Goal: Information Seeking & Learning: Learn about a topic

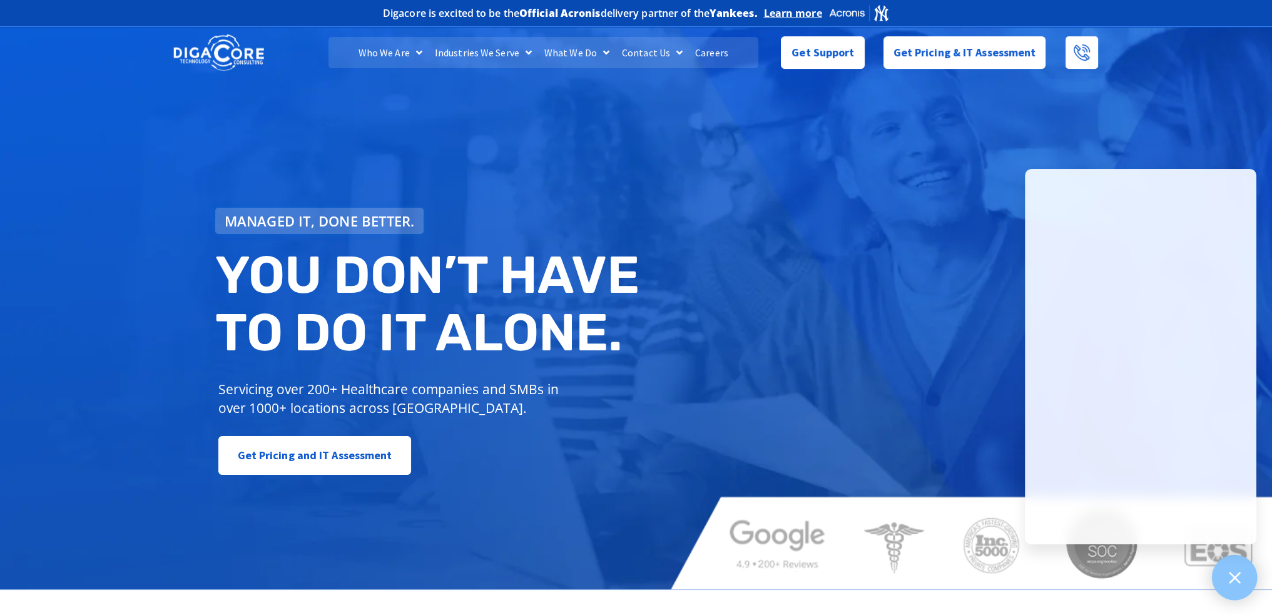
click at [1230, 572] on icon at bounding box center [1234, 577] width 11 height 11
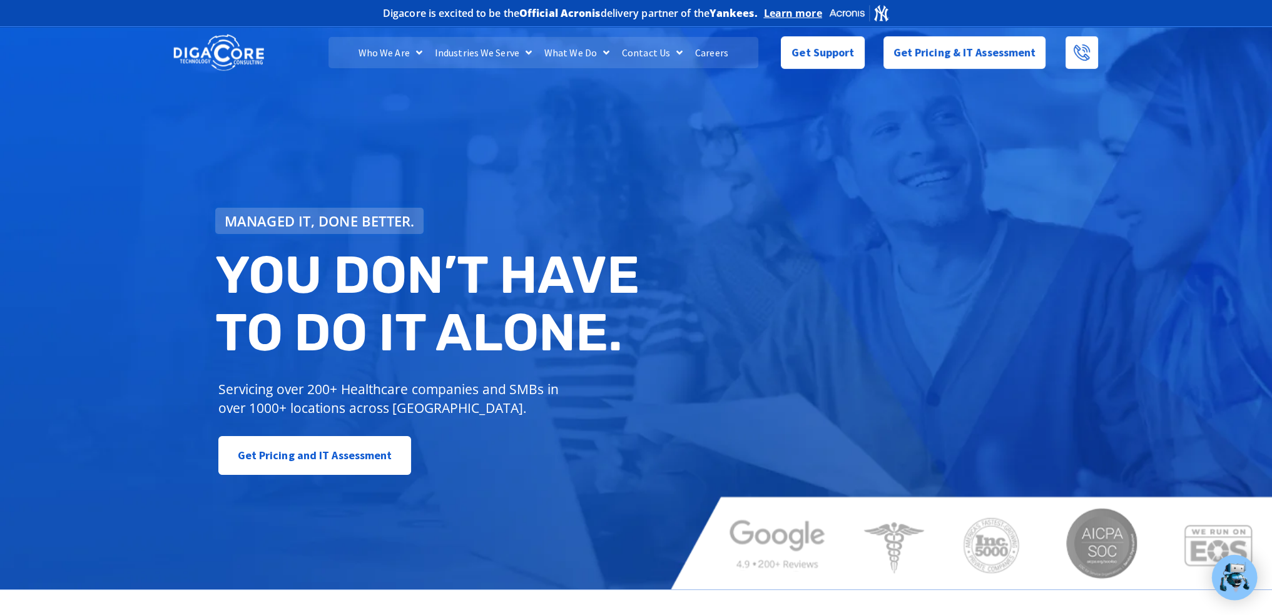
click at [1226, 574] on img at bounding box center [1234, 577] width 33 height 33
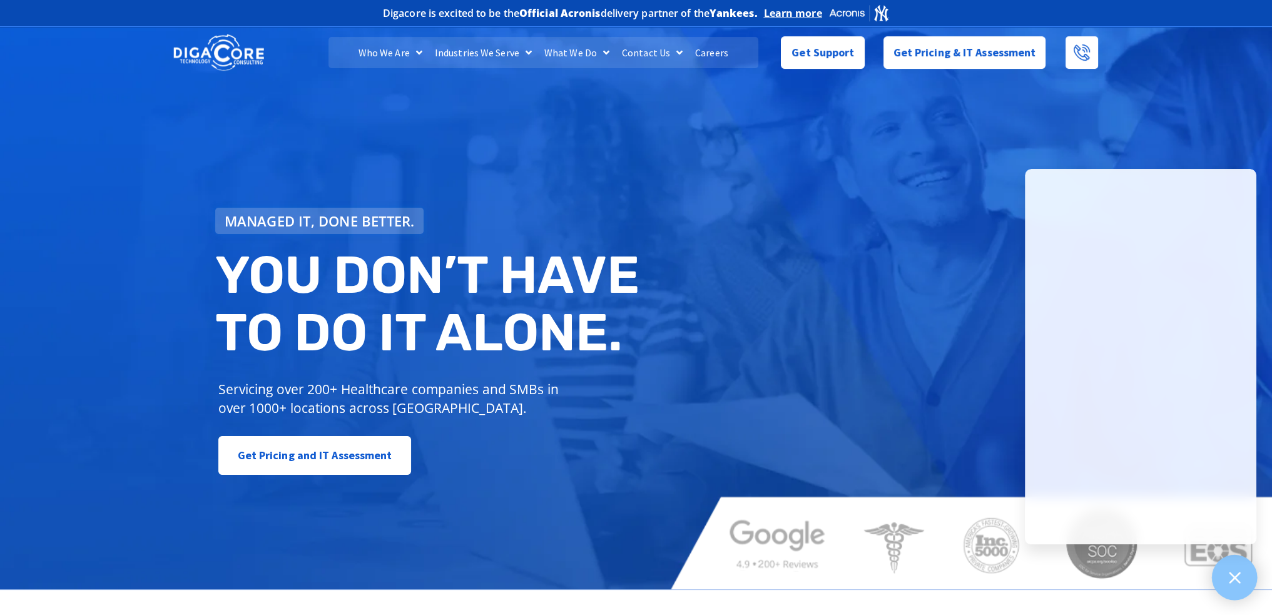
click at [1239, 575] on icon at bounding box center [1234, 577] width 16 height 16
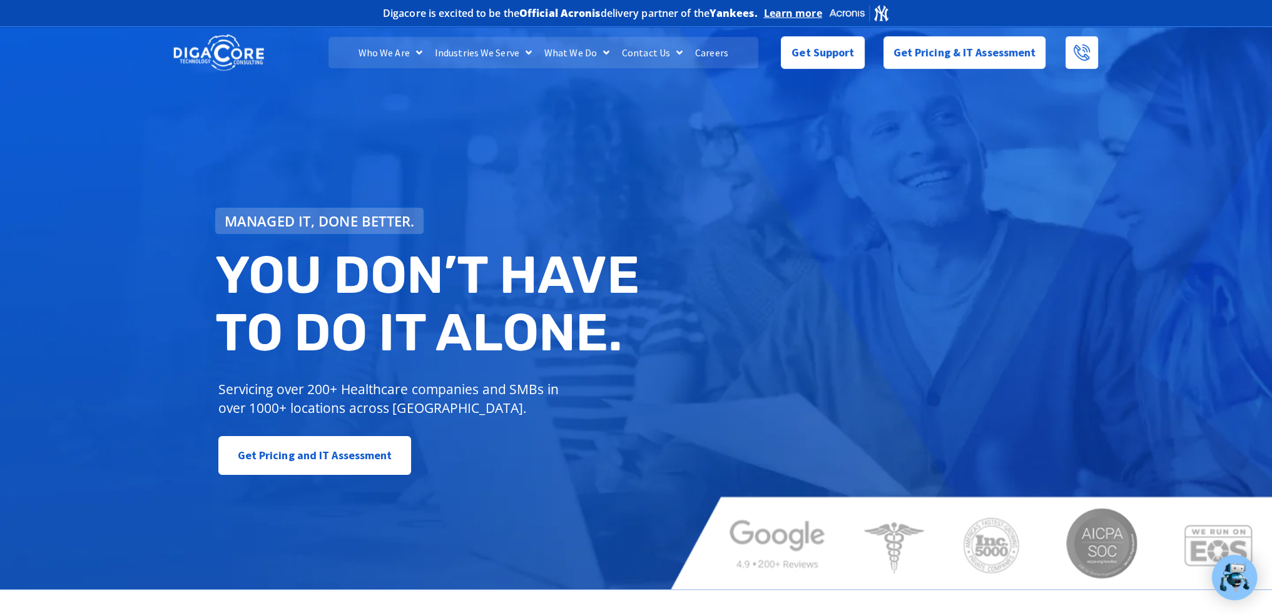
click at [1244, 593] on img at bounding box center [1234, 577] width 33 height 33
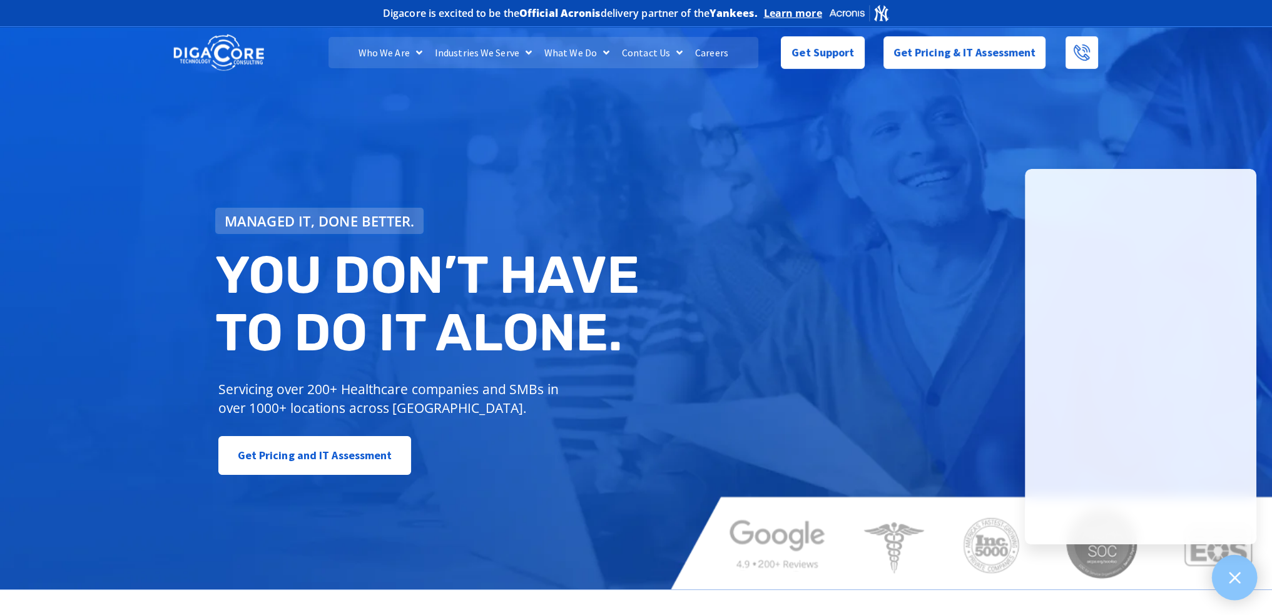
click at [1222, 582] on div at bounding box center [1235, 578] width 46 height 46
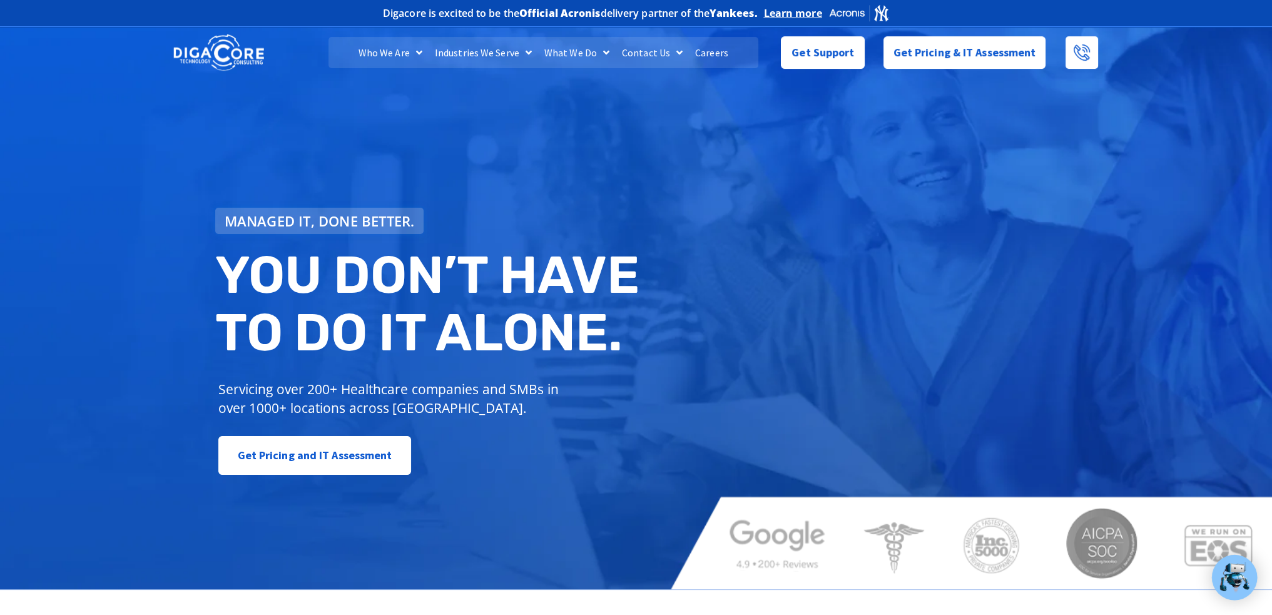
click at [1234, 582] on img at bounding box center [1234, 577] width 33 height 33
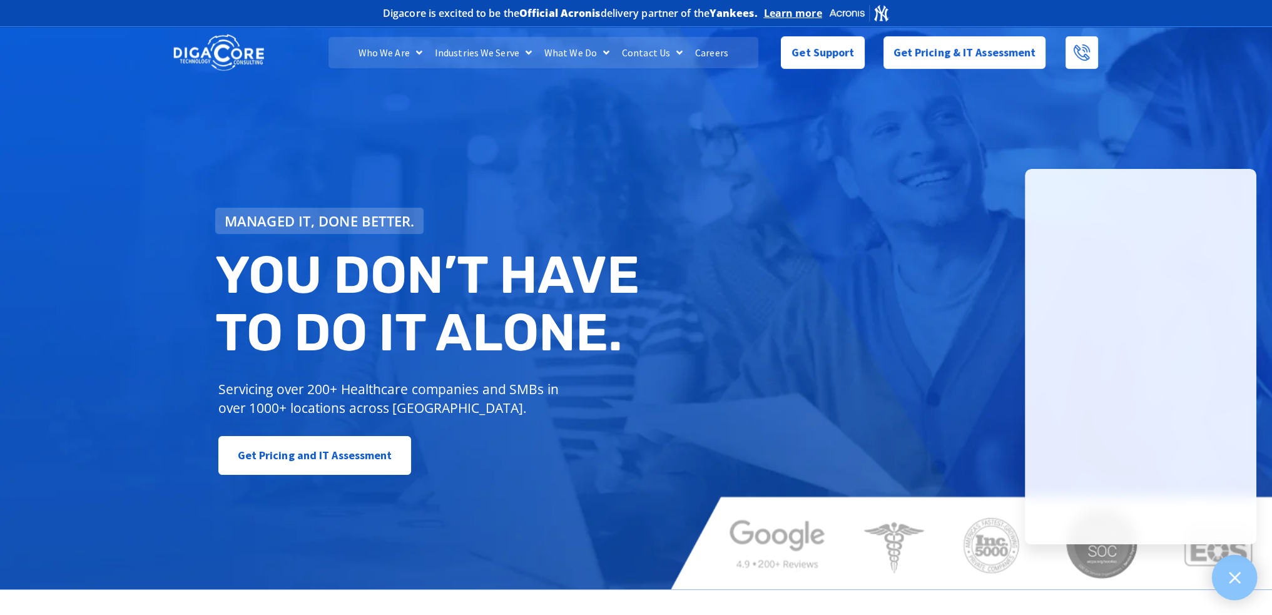
click at [1239, 588] on div at bounding box center [1235, 578] width 46 height 46
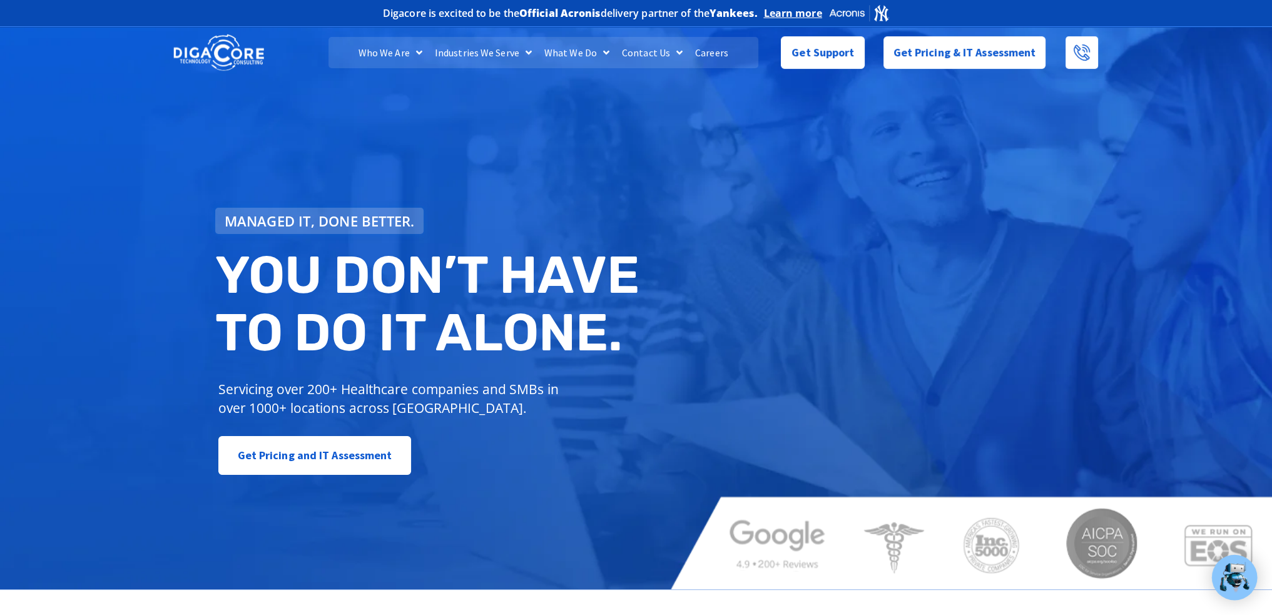
drag, startPoint x: 1232, startPoint y: 576, endPoint x: 1211, endPoint y: 570, distance: 21.6
click at [1231, 576] on img at bounding box center [1234, 577] width 33 height 33
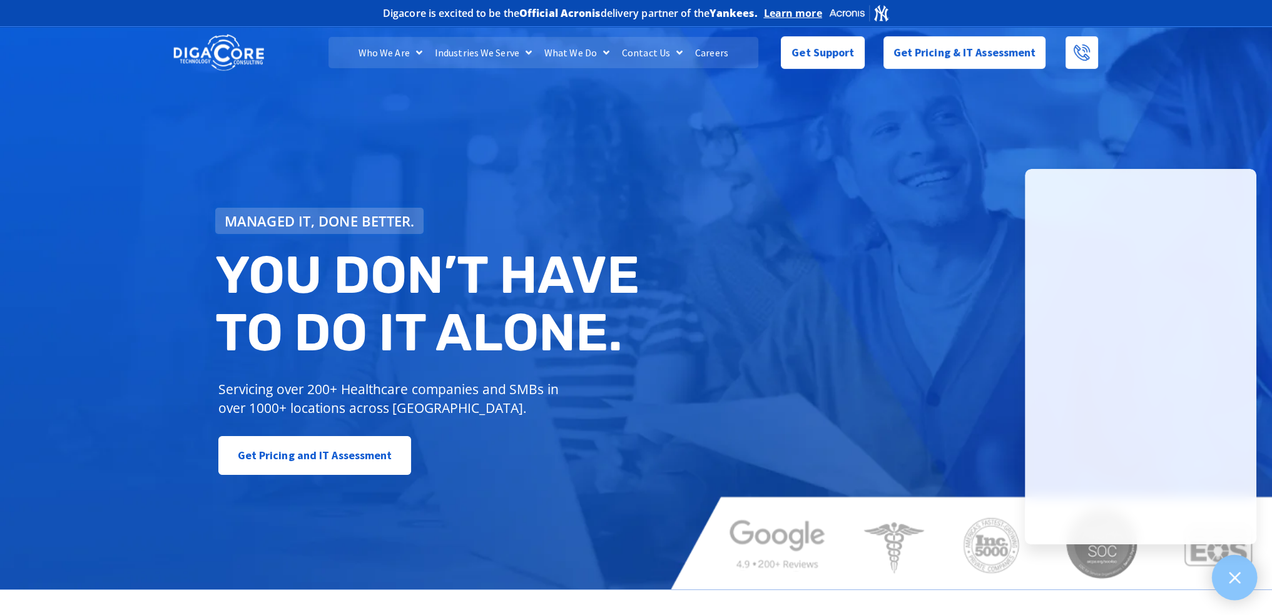
click at [1249, 572] on div at bounding box center [1235, 578] width 46 height 46
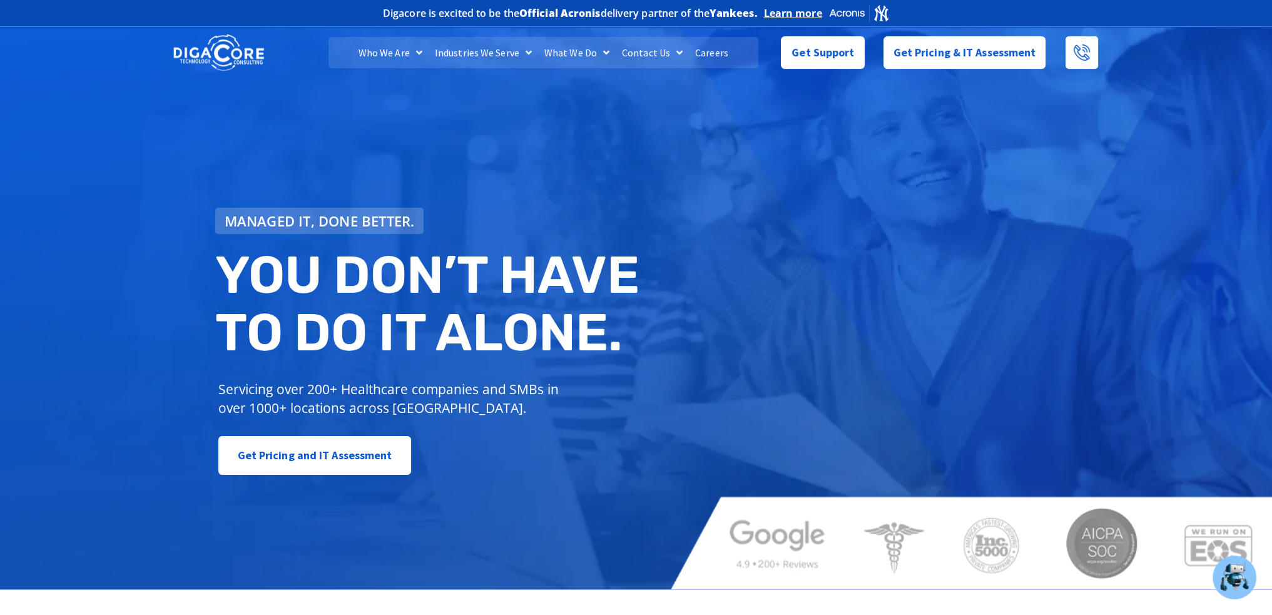
drag, startPoint x: 400, startPoint y: 439, endPoint x: 506, endPoint y: 471, distance: 110.6
click at [507, 474] on div "Get Pricing and IT Assessment" at bounding box center [431, 455] width 427 height 39
click at [507, 466] on div "Get Pricing and IT Assessment" at bounding box center [431, 455] width 427 height 39
drag, startPoint x: 210, startPoint y: 210, endPoint x: 502, endPoint y: 489, distance: 404.5
click at [504, 492] on div "Managed IT, done better. You don’t have to do IT alone. Servicing over 200+ Hea…" at bounding box center [636, 307] width 1272 height 566
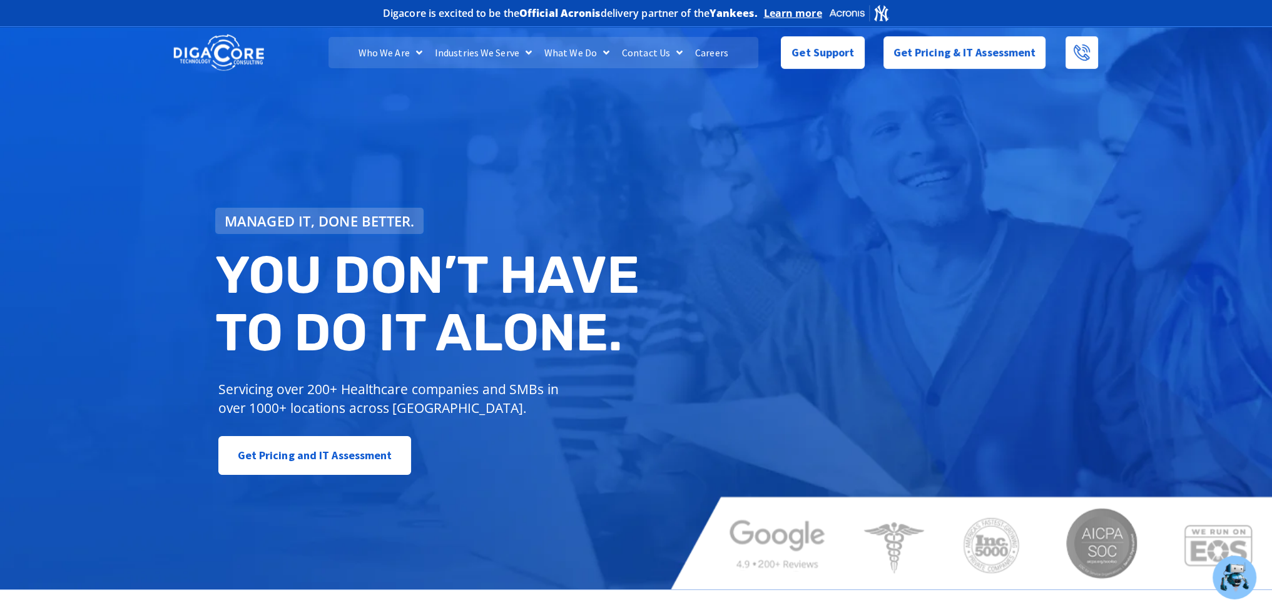
click at [503, 471] on div "Get Pricing and IT Assessment" at bounding box center [431, 455] width 427 height 39
click at [475, 472] on div "Get Pricing and IT Assessment" at bounding box center [431, 455] width 427 height 39
drag, startPoint x: 471, startPoint y: 464, endPoint x: 469, endPoint y: 451, distance: 13.3
click at [465, 450] on div "Get Pricing and IT Assessment" at bounding box center [431, 455] width 427 height 39
click at [507, 441] on div "Get Pricing and IT Assessment" at bounding box center [431, 455] width 427 height 39
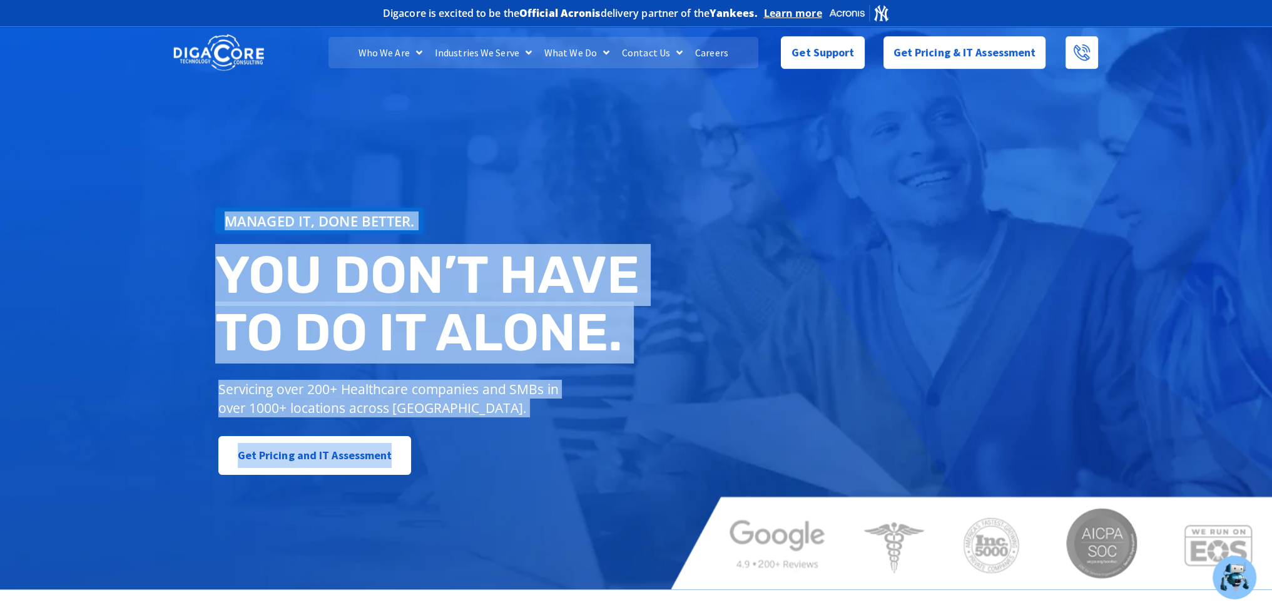
drag, startPoint x: 457, startPoint y: 457, endPoint x: 223, endPoint y: 207, distance: 342.6
click at [223, 207] on div "Managed IT, done better. You don’t have to do IT alone. Servicing over 200+ Hea…" at bounding box center [430, 341] width 443 height 280
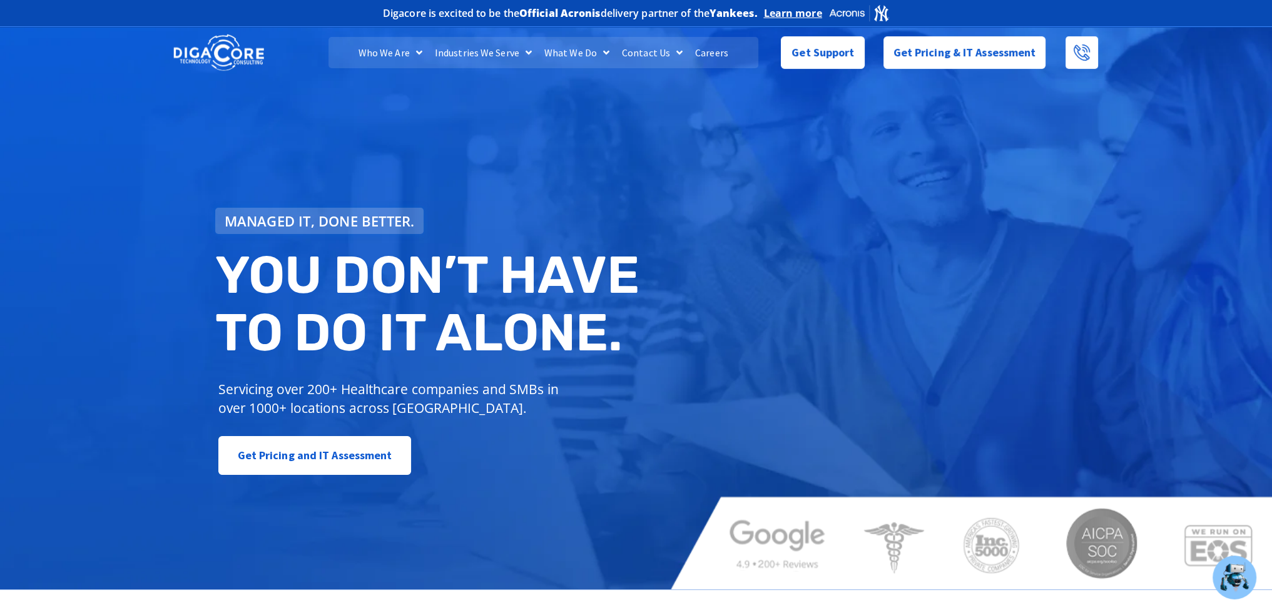
click at [205, 173] on div "Managed IT, done better. You don’t have to do IT alone. Servicing over 200+ Hea…" at bounding box center [636, 307] width 1272 height 566
drag, startPoint x: 163, startPoint y: 174, endPoint x: 506, endPoint y: 477, distance: 457.4
click at [592, 482] on div "Managed IT, done better. You don’t have to do IT alone. Servicing over 200+ Hea…" at bounding box center [636, 307] width 1272 height 566
click at [502, 472] on div "Get Pricing and IT Assessment" at bounding box center [431, 455] width 427 height 39
drag, startPoint x: 459, startPoint y: 481, endPoint x: 202, endPoint y: 216, distance: 369.0
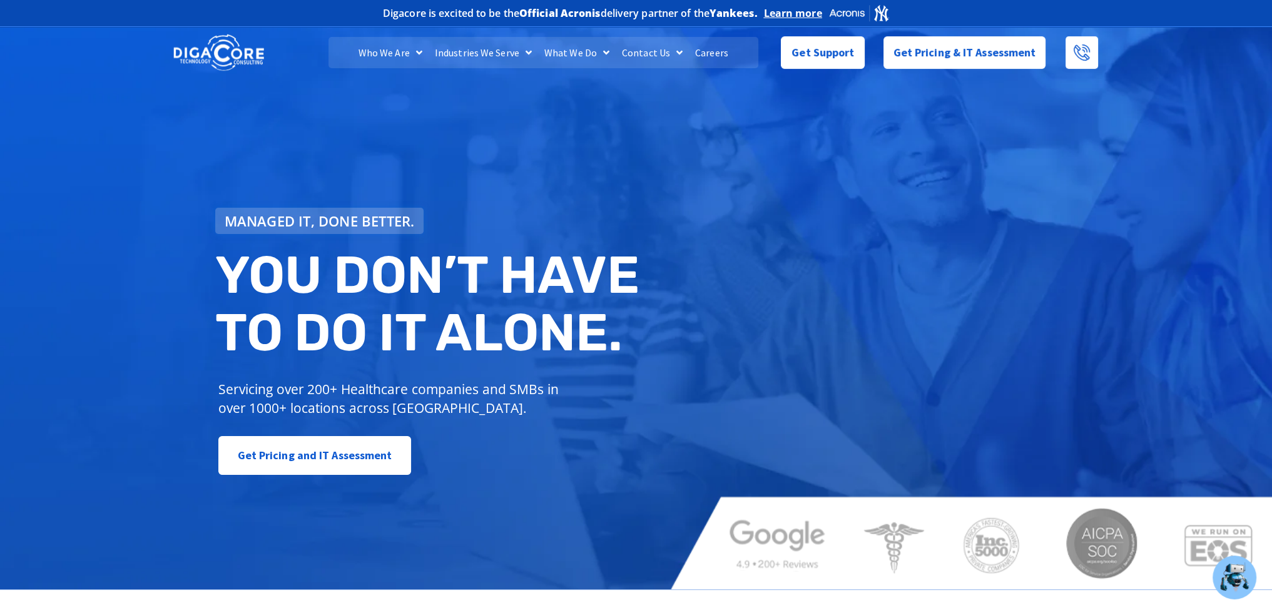
click at [202, 216] on div "Managed IT, done better. You don’t have to do IT alone. Servicing over 200+ Hea…" at bounding box center [636, 307] width 1272 height 566
click at [456, 439] on div "Get Pricing and IT Assessment" at bounding box center [431, 455] width 427 height 39
drag, startPoint x: 213, startPoint y: 232, endPoint x: 471, endPoint y: 495, distance: 368.5
click at [509, 504] on div "Managed IT, done better. You don’t have to do IT alone. Servicing over 200+ Hea…" at bounding box center [636, 307] width 1272 height 566
click at [448, 472] on div "Get Pricing and IT Assessment" at bounding box center [431, 455] width 427 height 39
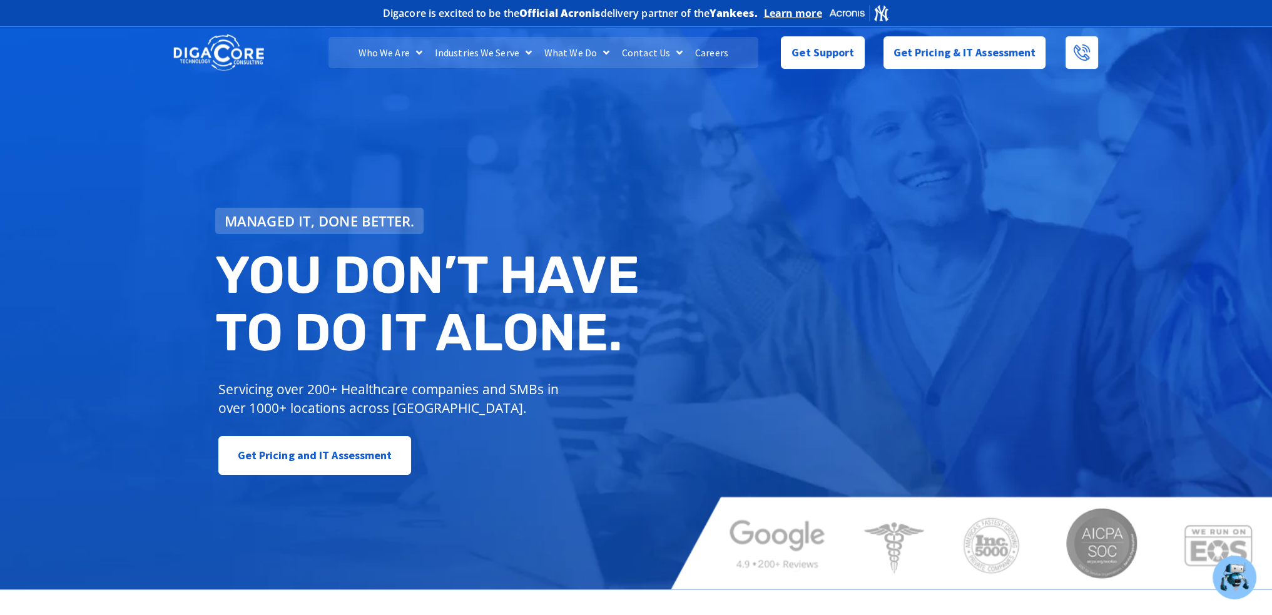
drag, startPoint x: 207, startPoint y: 225, endPoint x: 516, endPoint y: 513, distance: 422.3
click at [516, 513] on div "Managed IT, done better. You don’t have to do IT alone. Servicing over 200+ Hea…" at bounding box center [636, 307] width 1272 height 566
click at [488, 482] on div "Managed IT, done better. You don’t have to do IT alone. Servicing over 200+ Hea…" at bounding box center [636, 307] width 1272 height 566
drag, startPoint x: 197, startPoint y: 226, endPoint x: 488, endPoint y: 484, distance: 389.1
click at [488, 484] on div "Managed IT, done better. You don’t have to do IT alone. Servicing over 200+ Hea…" at bounding box center [636, 307] width 1272 height 566
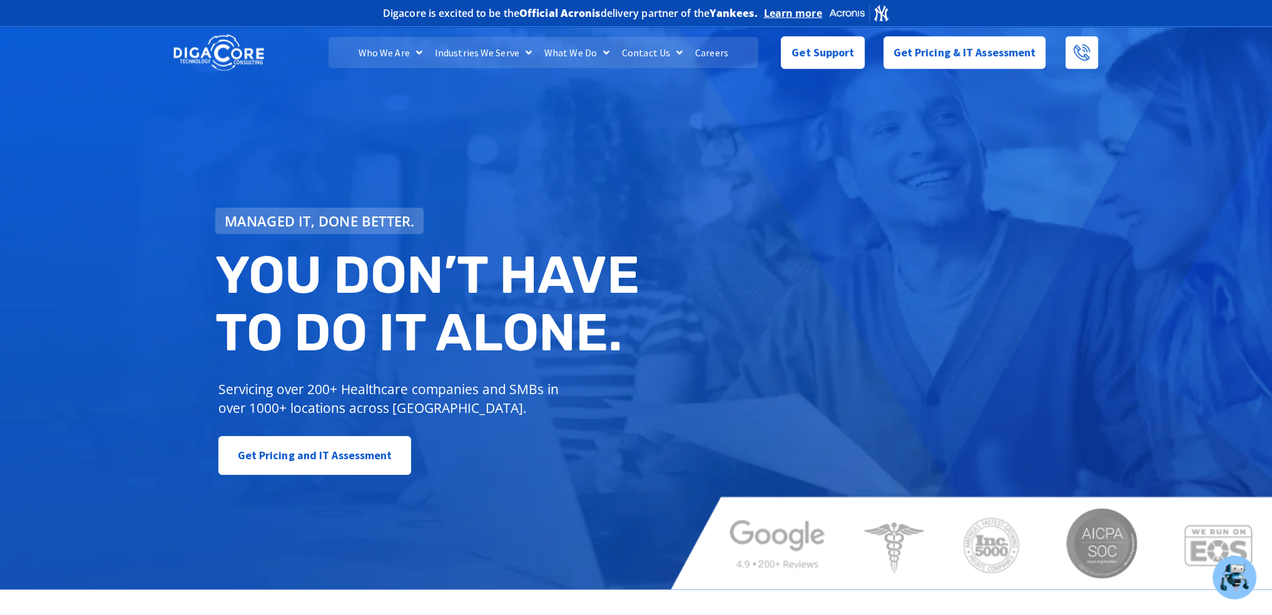
click at [198, 222] on div "Managed IT, done better. You don’t have to do IT alone. Servicing over 200+ Hea…" at bounding box center [636, 307] width 1272 height 566
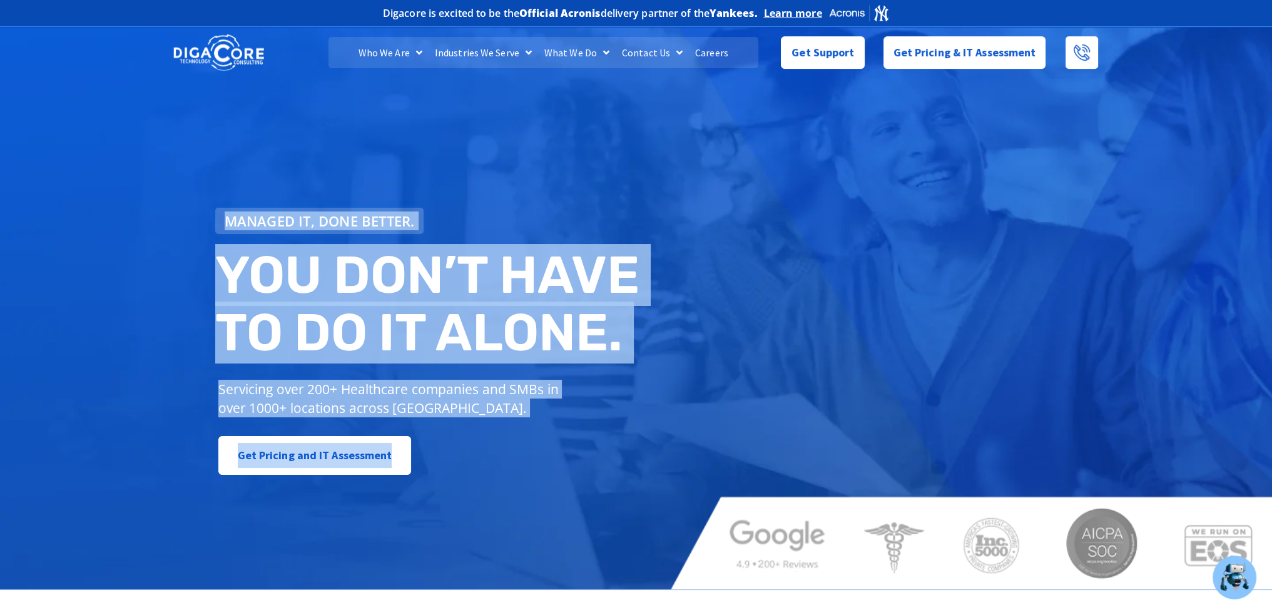
drag, startPoint x: 201, startPoint y: 211, endPoint x: 442, endPoint y: 469, distance: 352.3
click at [442, 469] on div "Managed IT, done better. You don’t have to do IT alone. Servicing over 200+ Hea…" at bounding box center [636, 307] width 1272 height 566
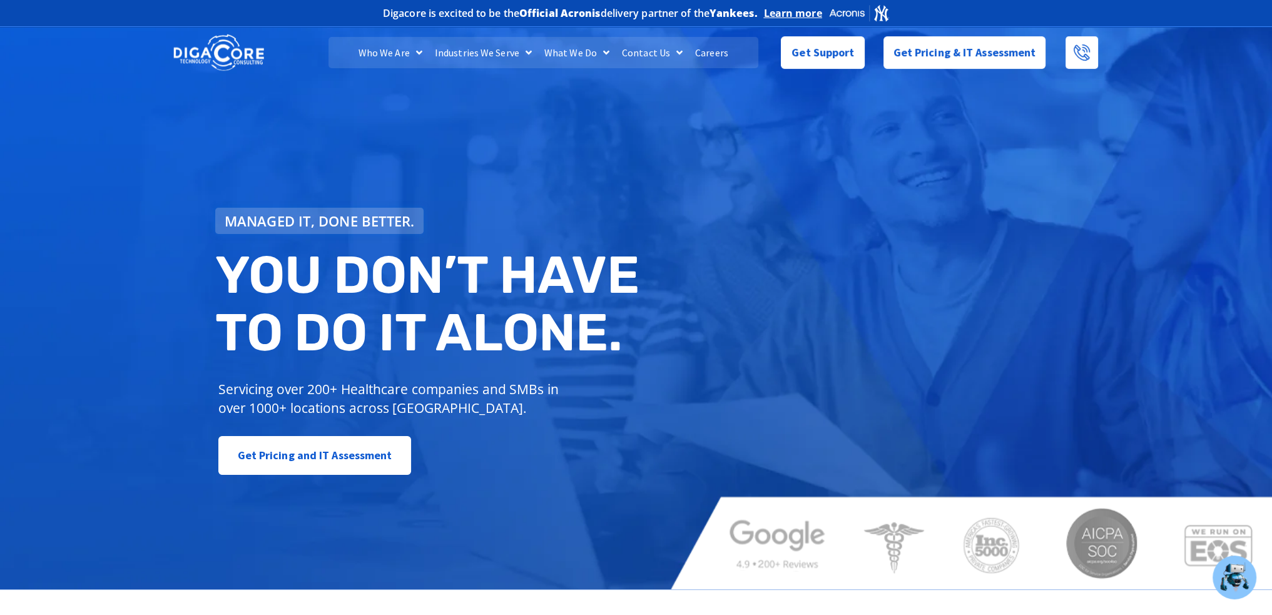
click at [474, 464] on div "Get Pricing and IT Assessment" at bounding box center [431, 455] width 427 height 39
click at [142, 187] on div "Managed IT, done better. You don’t have to do IT alone. Servicing over 200+ Hea…" at bounding box center [636, 307] width 1272 height 566
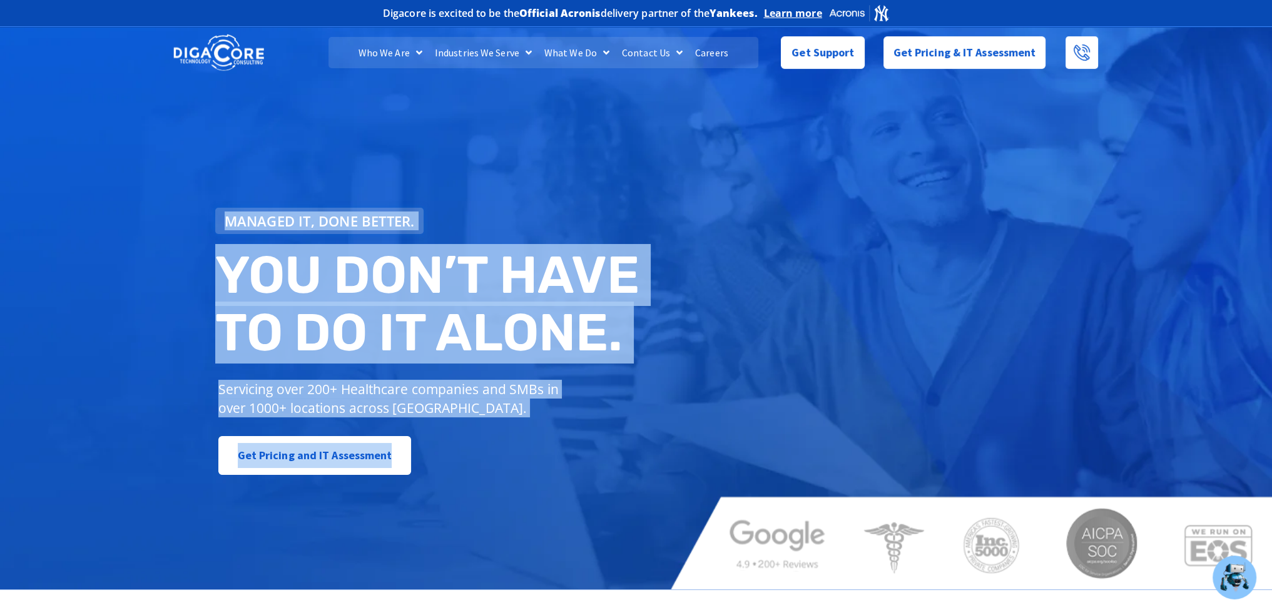
drag, startPoint x: 175, startPoint y: 205, endPoint x: 483, endPoint y: 440, distance: 387.5
click at [487, 435] on div "Managed IT, done better. You don’t have to do IT alone. Servicing over 200+ Hea…" at bounding box center [636, 307] width 1272 height 566
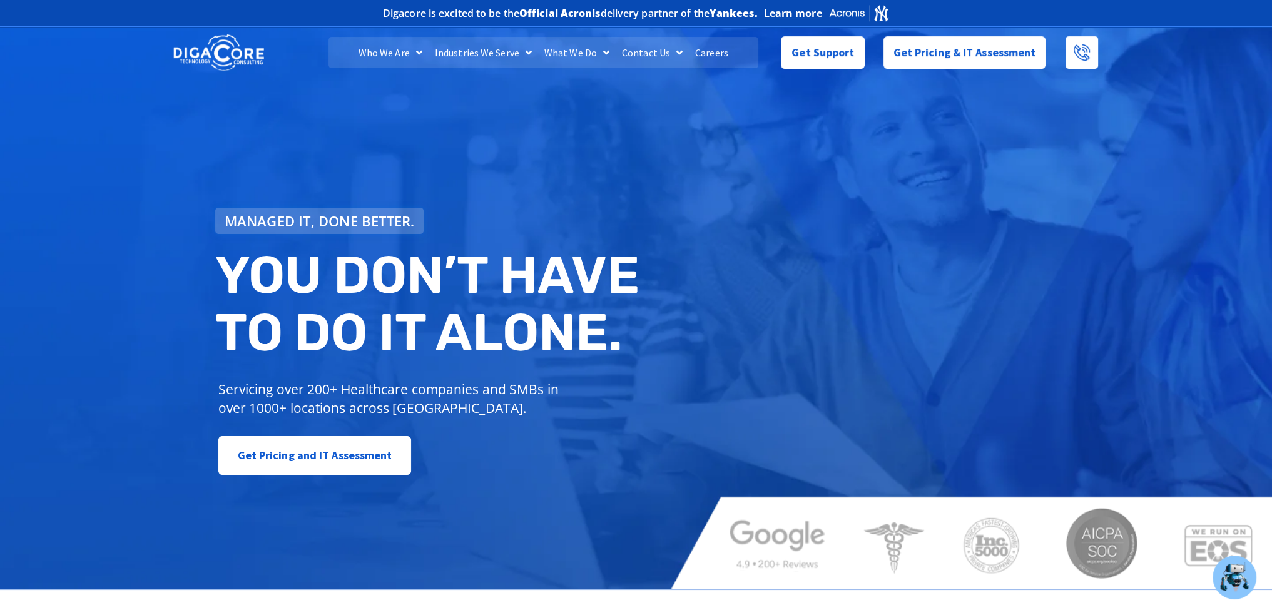
click at [451, 458] on div "Get Pricing and IT Assessment" at bounding box center [431, 455] width 427 height 39
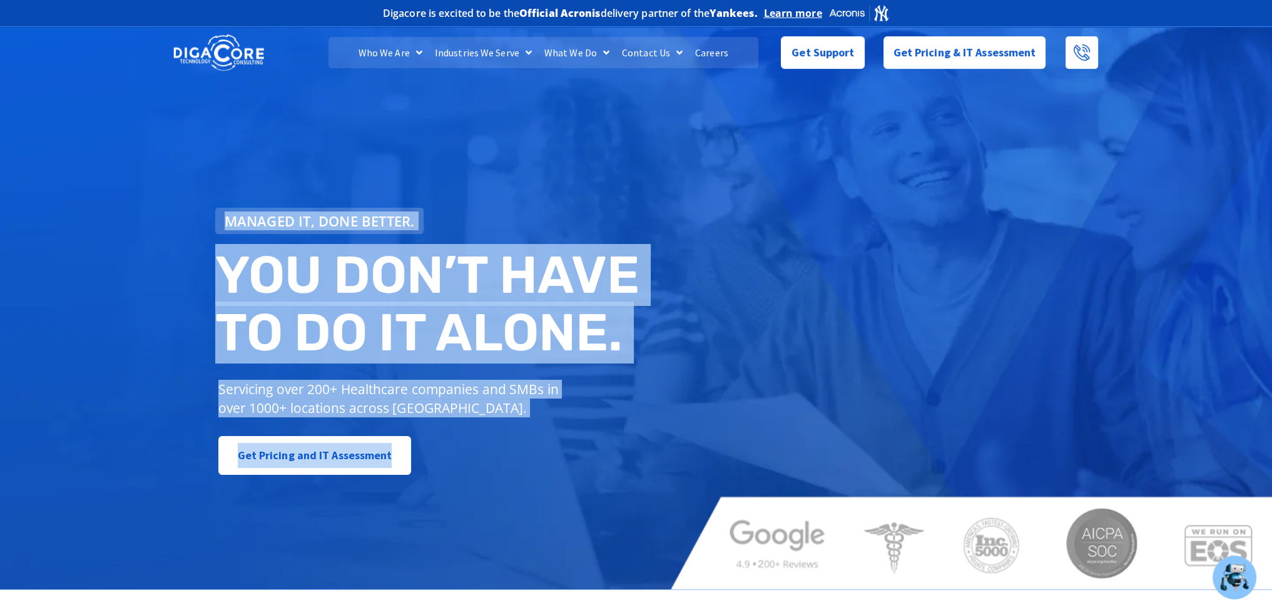
drag, startPoint x: 429, startPoint y: 460, endPoint x: 198, endPoint y: 244, distance: 316.1
click at [198, 244] on div "Managed IT, done better. You don’t have to do IT alone. Servicing over 200+ Hea…" at bounding box center [636, 307] width 1272 height 566
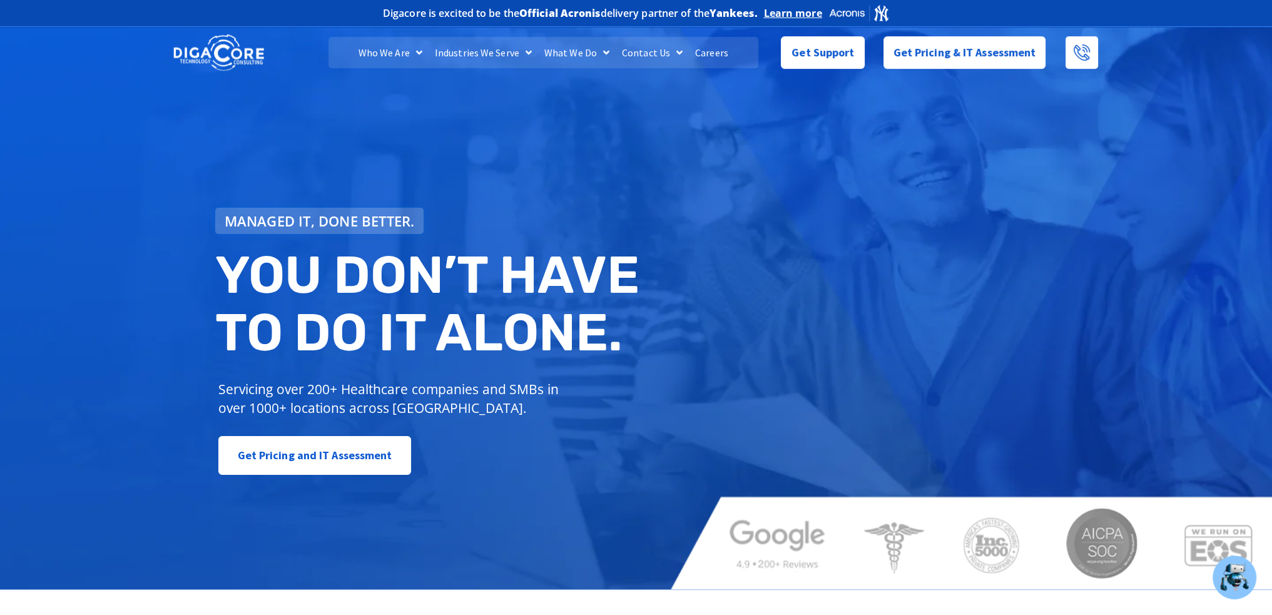
click at [520, 464] on div "Get Pricing and IT Assessment" at bounding box center [431, 455] width 427 height 39
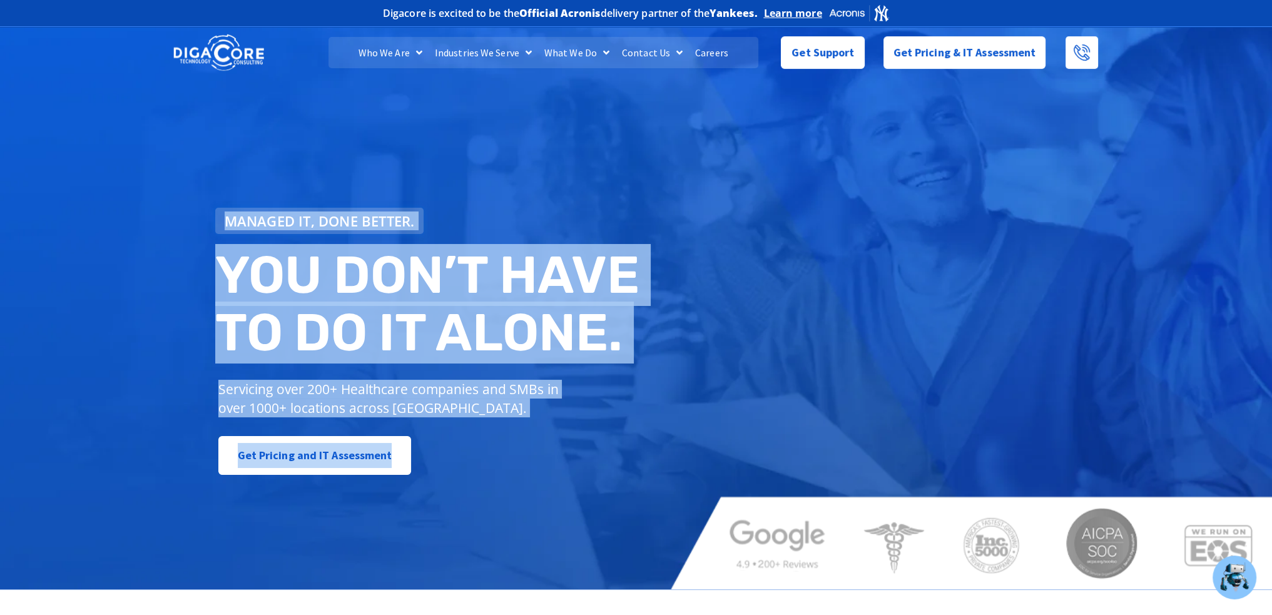
drag, startPoint x: 450, startPoint y: 459, endPoint x: 203, endPoint y: 220, distance: 343.4
click at [203, 220] on div "Managed IT, done better. You don’t have to do IT alone. Servicing over 200+ Hea…" at bounding box center [636, 307] width 1272 height 566
click at [437, 386] on p "Servicing over 200+ Healthcare companies and SMBs in over 1000+ locations acros…" at bounding box center [393, 399] width 350 height 38
drag, startPoint x: 450, startPoint y: 473, endPoint x: 201, endPoint y: 212, distance: 361.1
click at [201, 212] on div "Managed IT, done better. You don’t have to do IT alone. Servicing over 200+ Hea…" at bounding box center [636, 307] width 1272 height 566
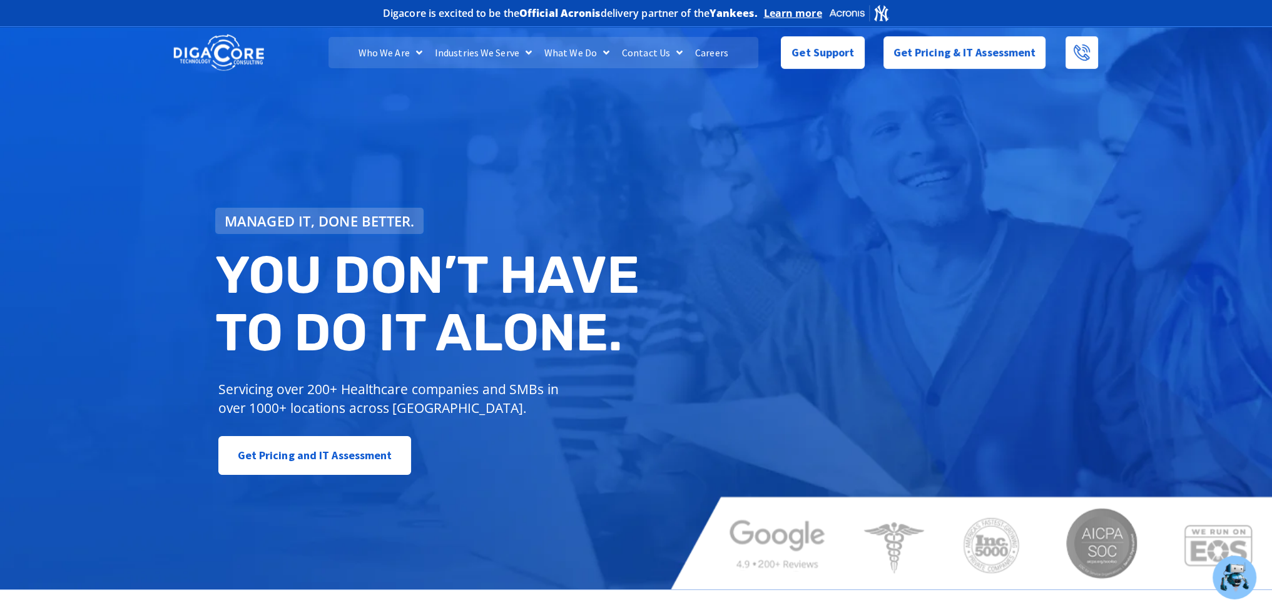
click at [468, 467] on div "Get Pricing and IT Assessment" at bounding box center [431, 455] width 427 height 39
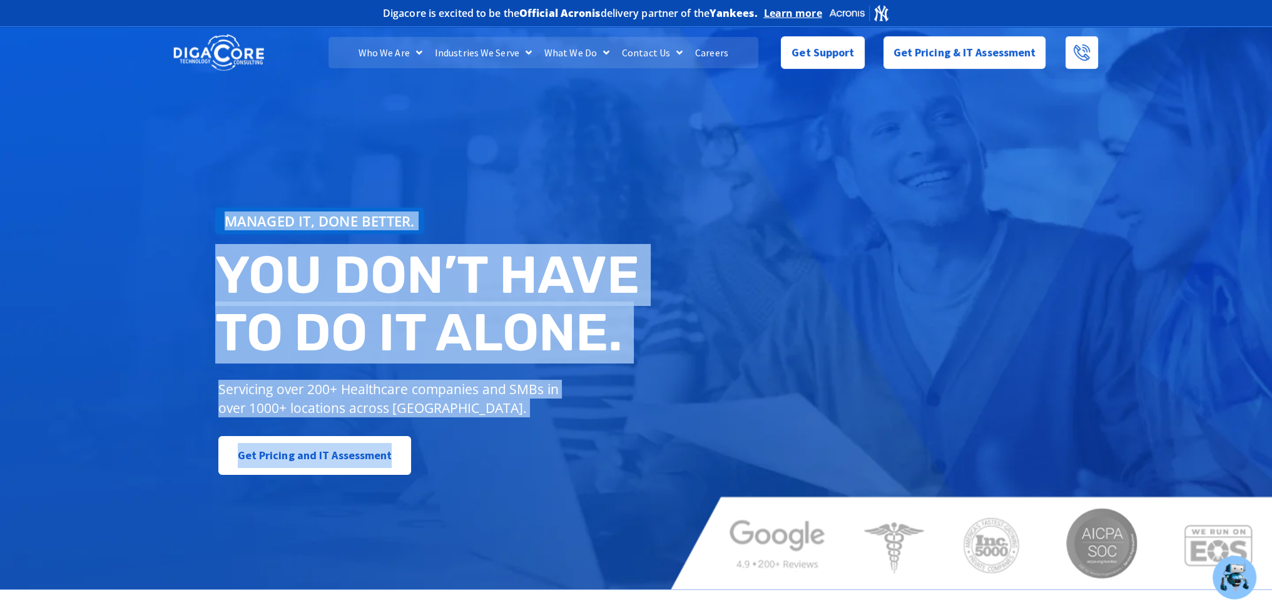
drag, startPoint x: 450, startPoint y: 466, endPoint x: 220, endPoint y: 220, distance: 336.9
click at [220, 220] on div "Managed IT, done better. You don’t have to do IT alone. Servicing over 200+ Hea…" at bounding box center [430, 341] width 443 height 280
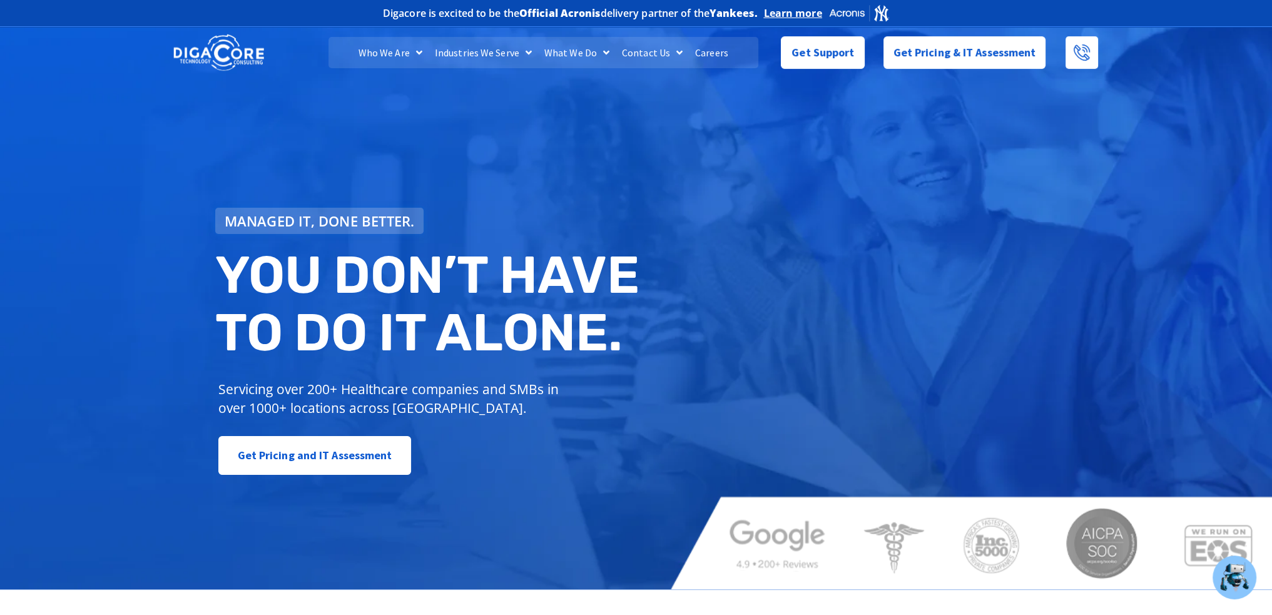
click at [482, 455] on div "Get Pricing and IT Assessment" at bounding box center [431, 455] width 427 height 39
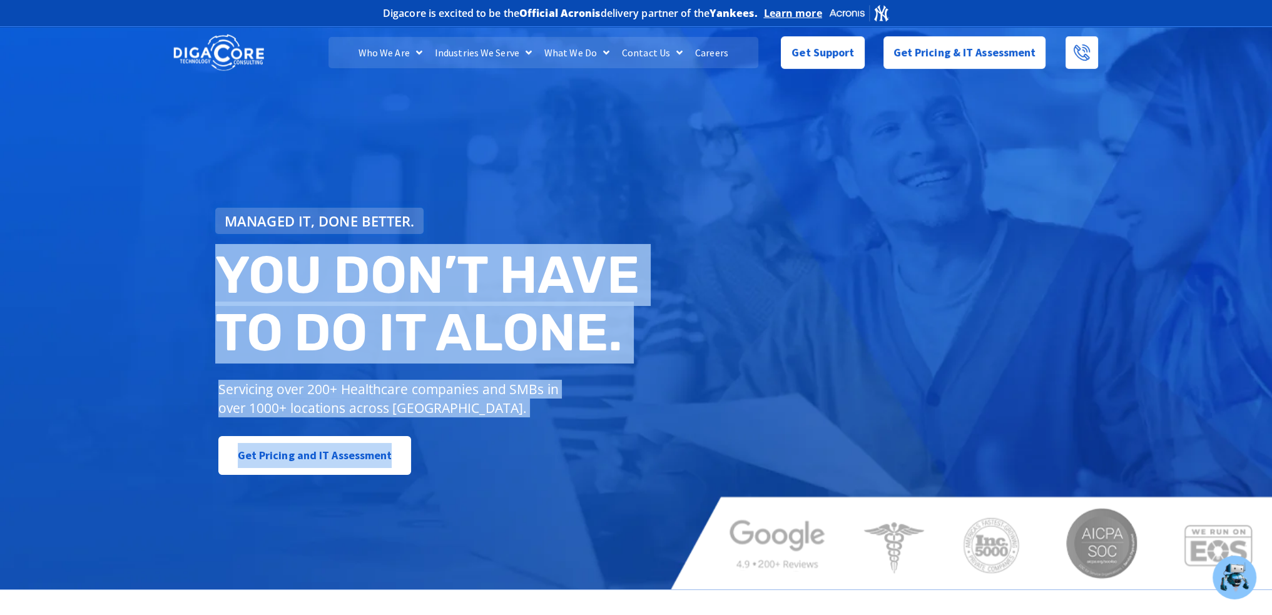
drag, startPoint x: 430, startPoint y: 447, endPoint x: 221, endPoint y: 247, distance: 289.9
click at [221, 247] on div "Managed IT, done better. You don’t have to do IT alone. Servicing over 200+ Hea…" at bounding box center [430, 341] width 443 height 280
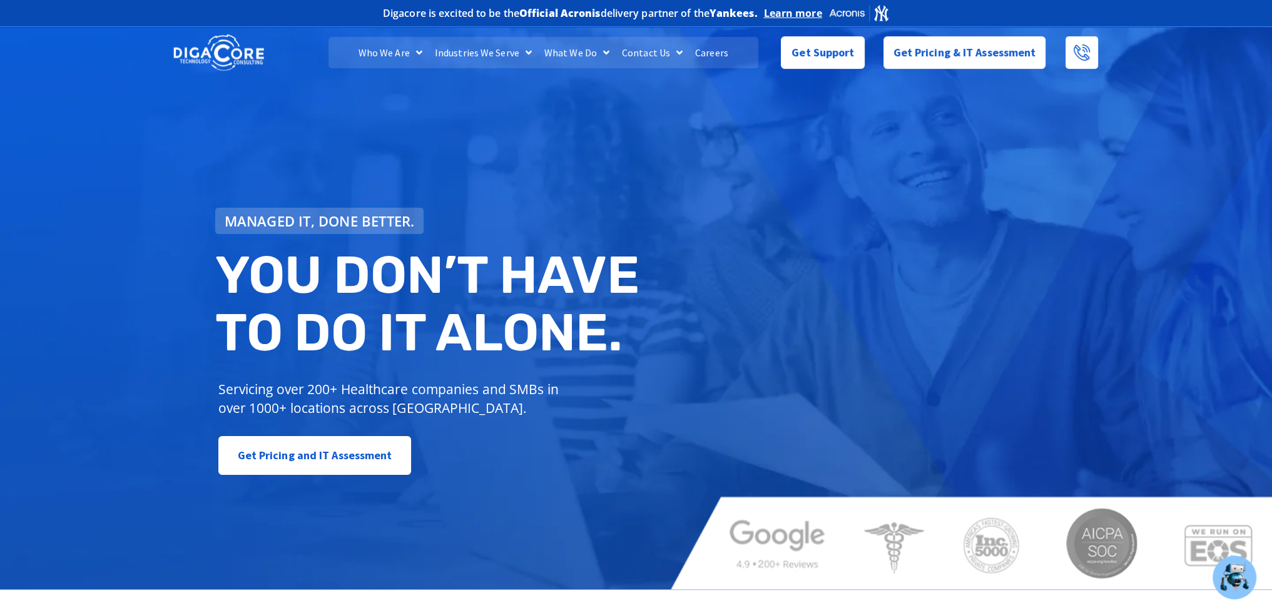
click at [503, 480] on div "Managed IT, done better. You don’t have to do IT alone. Servicing over 200+ Hea…" at bounding box center [430, 341] width 443 height 280
drag, startPoint x: 469, startPoint y: 489, endPoint x: 195, endPoint y: 239, distance: 371.1
click at [197, 242] on div "Managed IT, done better. You don’t have to do IT alone. Servicing over 200+ Hea…" at bounding box center [636, 307] width 1272 height 566
